Goal: Task Accomplishment & Management: Use online tool/utility

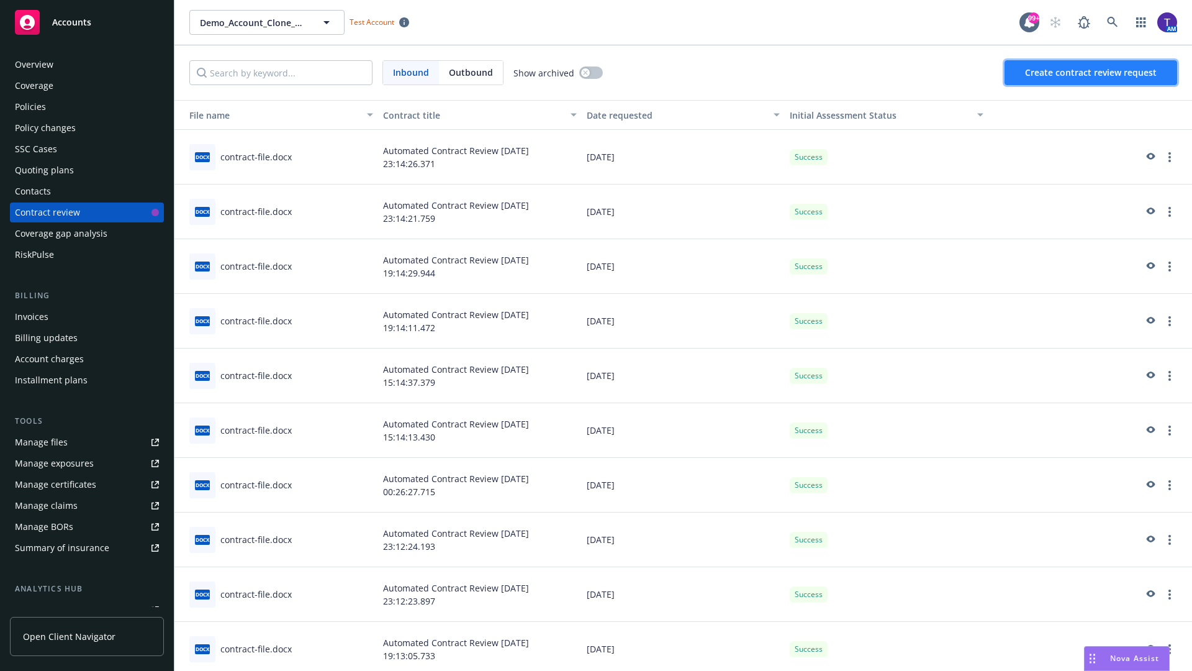
click at [1092, 73] on span "Create contract review request" at bounding box center [1091, 72] width 132 height 12
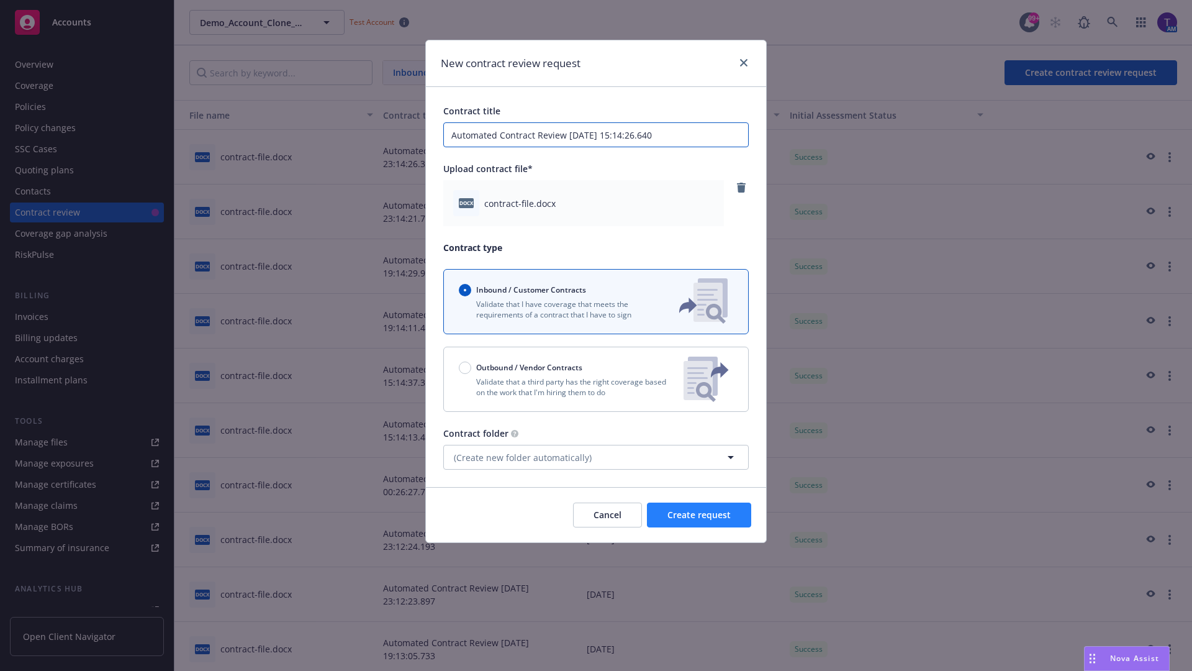
type input "Automated Contract Review [DATE] 15:14:26.640"
click at [699, 515] on span "Create request" at bounding box center [699, 515] width 63 height 12
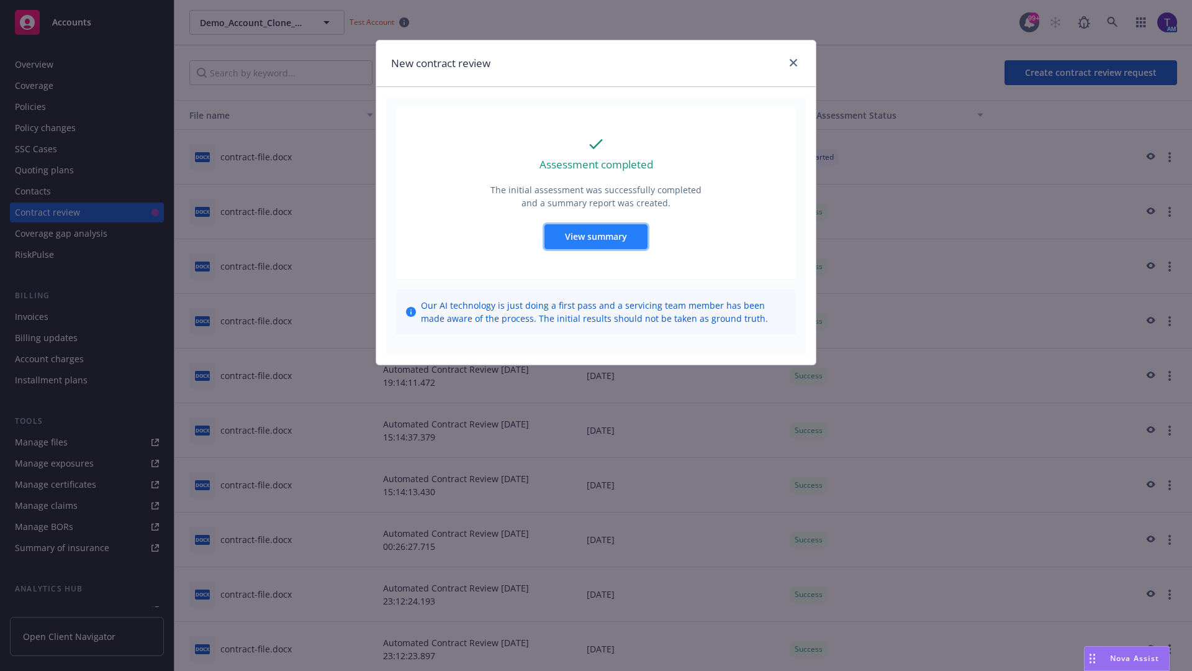
click at [596, 236] on span "View summary" at bounding box center [596, 236] width 62 height 12
